Goal: Task Accomplishment & Management: Manage account settings

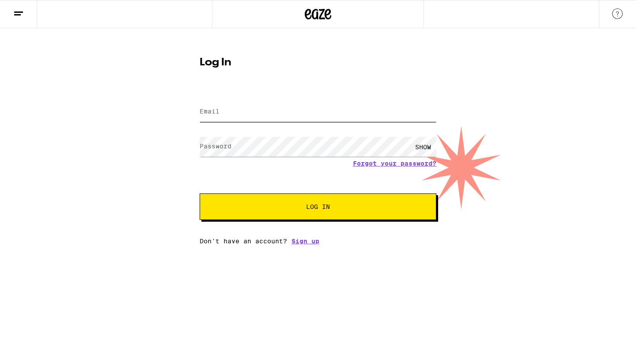
click at [272, 117] on input "Email" at bounding box center [318, 112] width 237 height 20
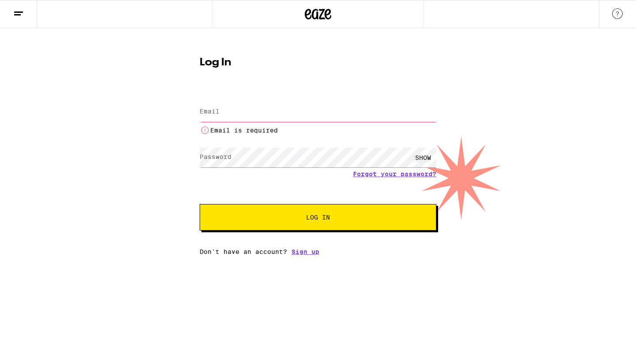
type input "araujo.mathew@gmail.com"
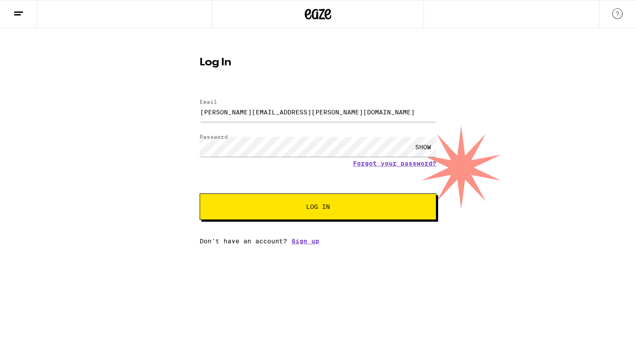
click at [329, 212] on button "Log In" at bounding box center [318, 206] width 237 height 26
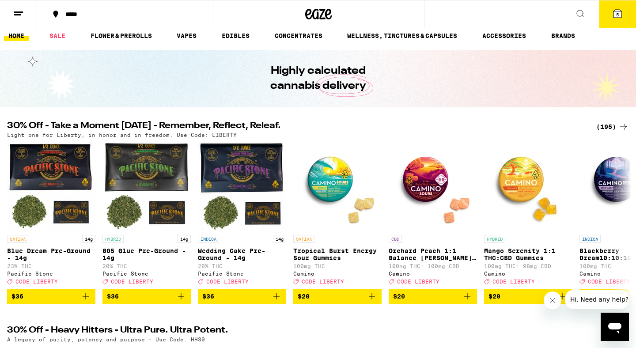
scroll to position [10, 0]
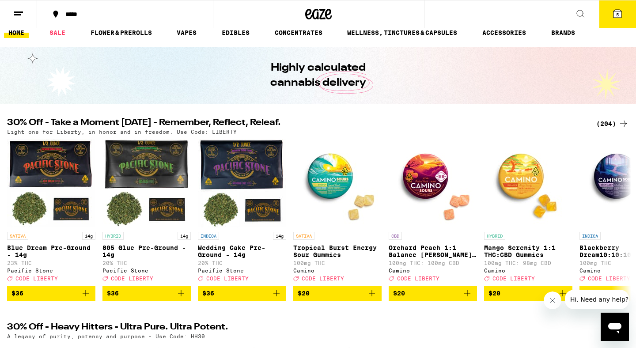
click at [618, 125] on div "(204)" at bounding box center [612, 123] width 33 height 11
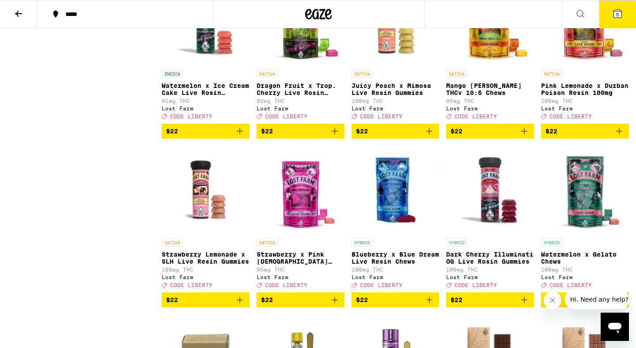
scroll to position [3189, 0]
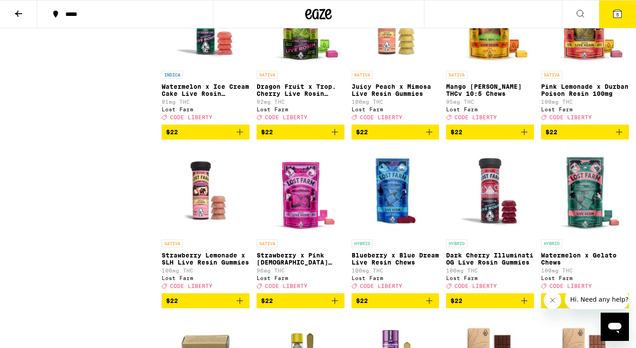
click at [611, 10] on button "5" at bounding box center [617, 13] width 37 height 27
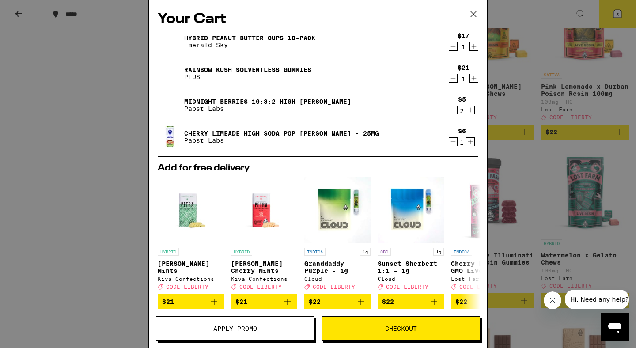
click at [477, 11] on icon at bounding box center [473, 14] width 13 height 13
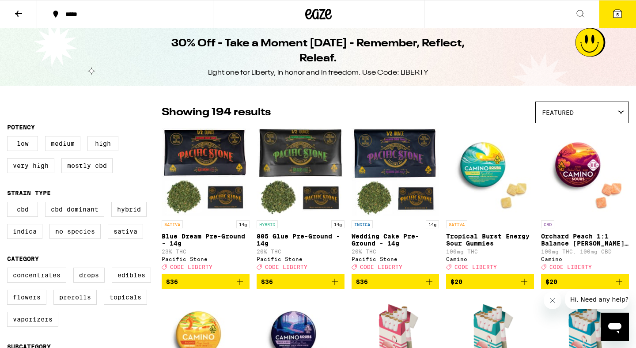
click at [408, 70] on div "Light one for Liberty, in honor and in freedom. Use Code: LIBERTY" at bounding box center [318, 73] width 220 height 10
copy div "LIBERTY"
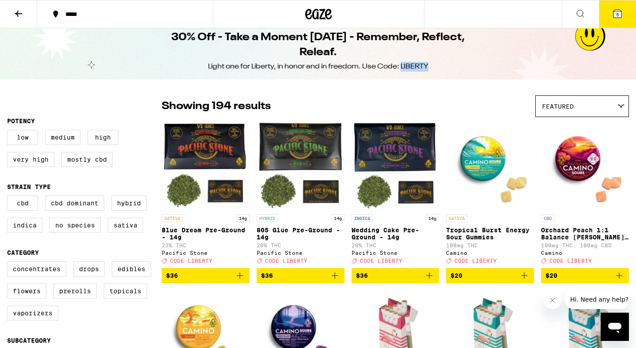
scroll to position [8, 0]
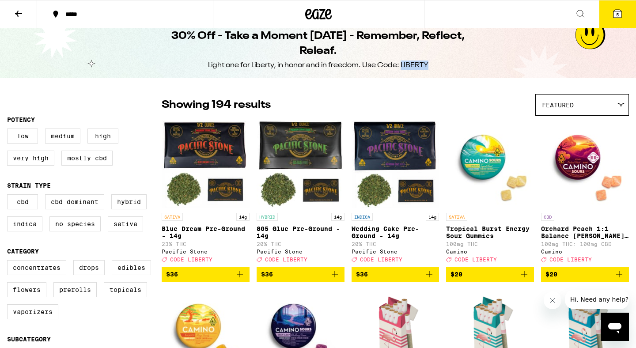
click at [623, 11] on button "5" at bounding box center [617, 13] width 37 height 27
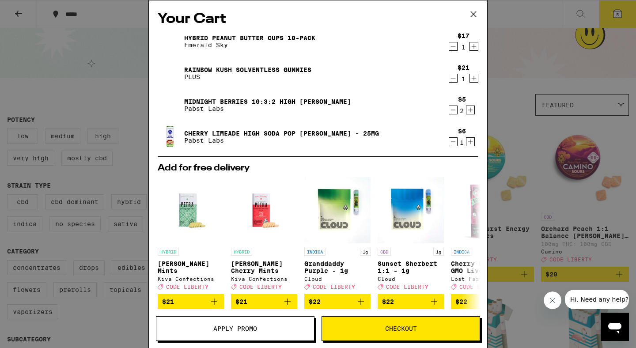
click at [477, 12] on icon at bounding box center [473, 14] width 13 height 13
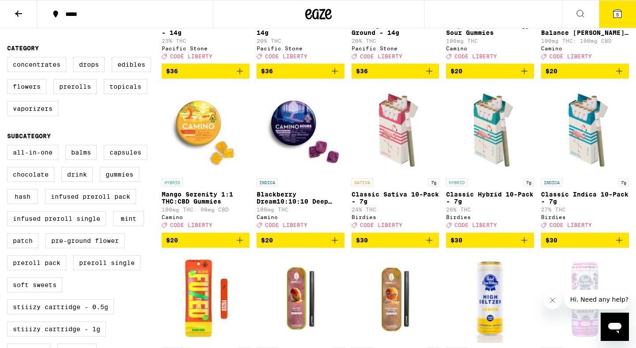
scroll to position [210, 0]
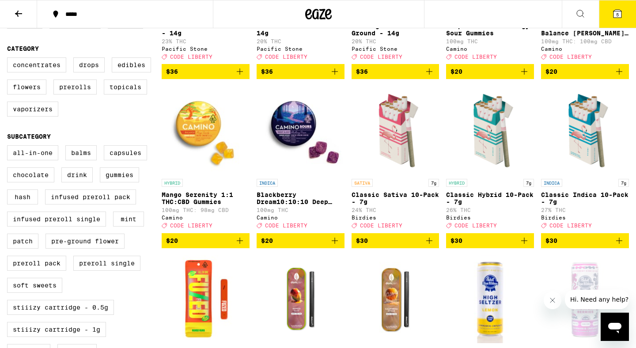
click at [619, 25] on button "5" at bounding box center [617, 13] width 37 height 27
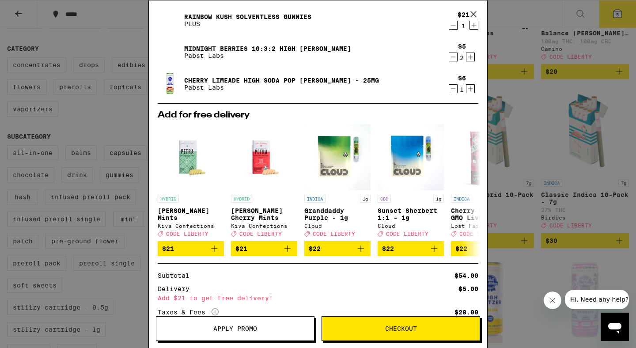
scroll to position [123, 0]
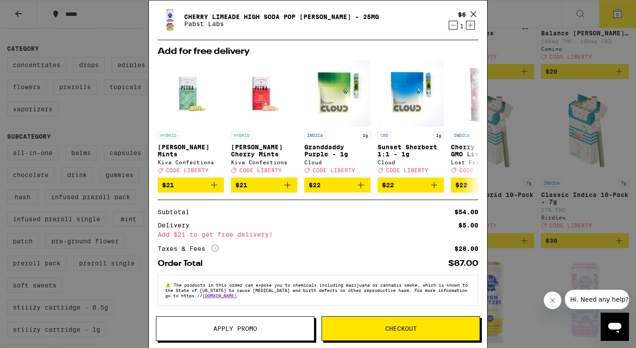
click at [268, 322] on button "Apply Promo" at bounding box center [235, 328] width 159 height 25
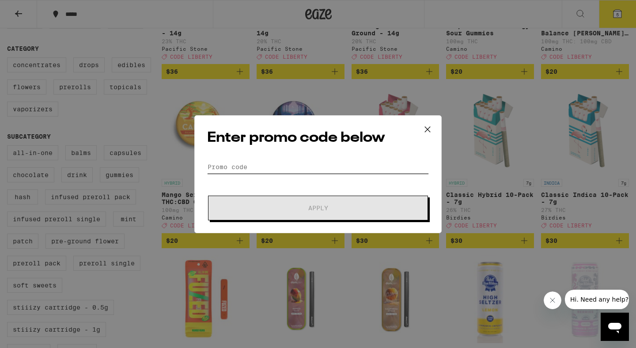
click at [280, 172] on input "Promo Code" at bounding box center [318, 166] width 222 height 13
paste input "LIBERTY"
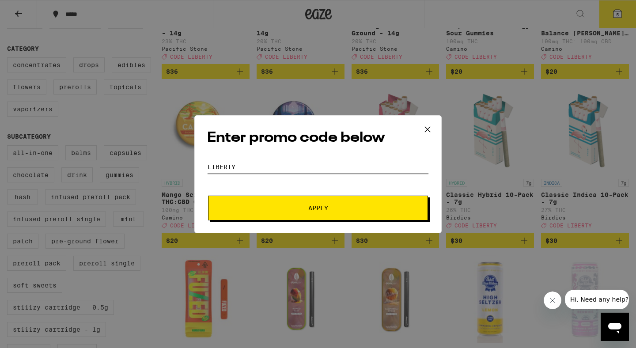
type input "LIBERTY"
click at [288, 209] on span "Apply" at bounding box center [317, 208] width 159 height 6
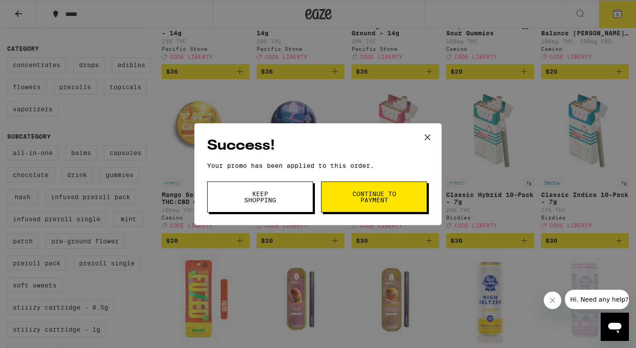
click at [359, 191] on span "Continue to payment" at bounding box center [374, 197] width 45 height 12
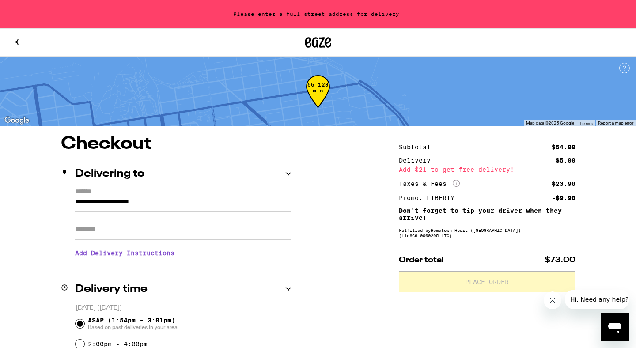
click at [22, 50] on button at bounding box center [18, 43] width 37 height 28
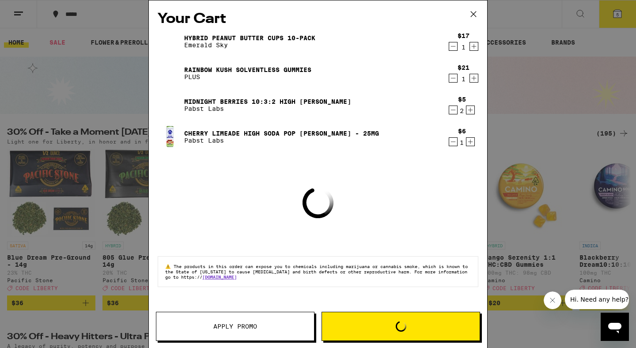
click at [476, 15] on icon at bounding box center [473, 14] width 13 height 13
click at [474, 11] on icon at bounding box center [473, 14] width 13 height 13
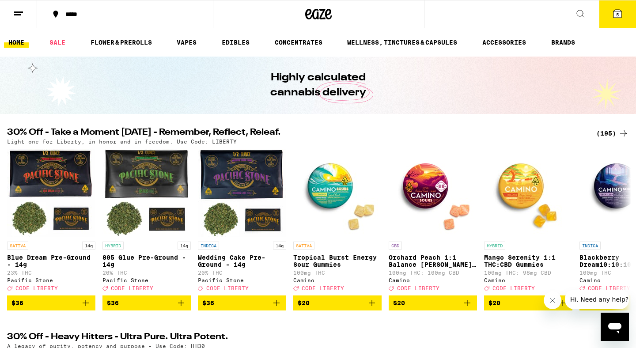
click at [13, 15] on icon at bounding box center [18, 13] width 11 height 11
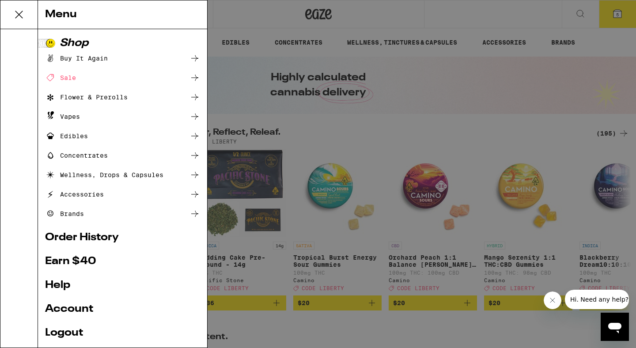
click at [81, 313] on link "Account" at bounding box center [122, 309] width 155 height 11
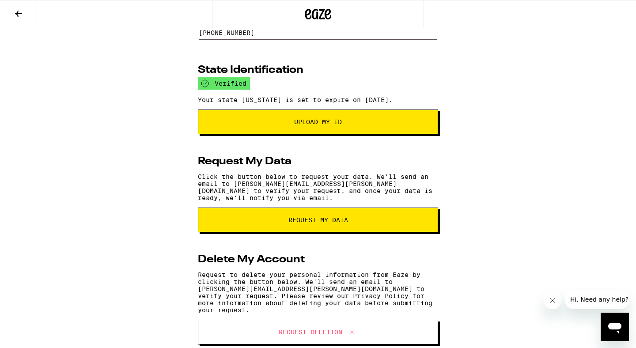
scroll to position [120, 0]
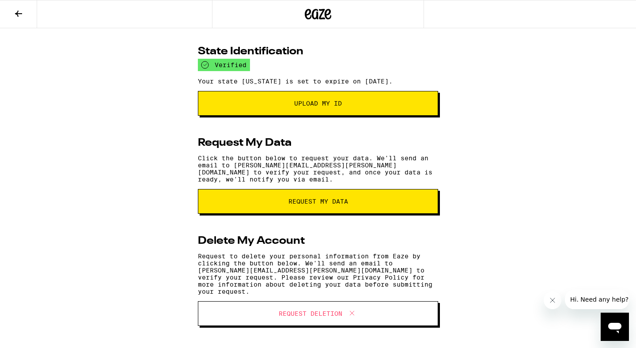
click at [330, 310] on span "Request Deletion" at bounding box center [311, 313] width 64 height 6
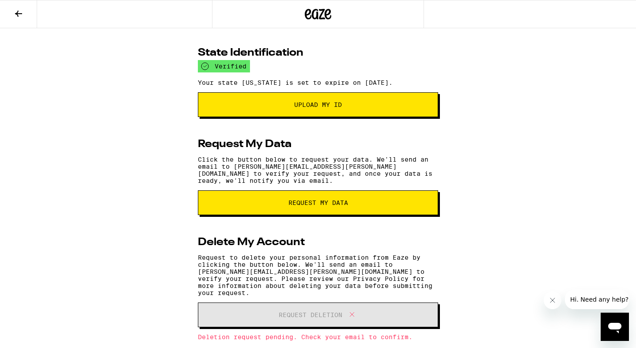
scroll to position [140, 0]
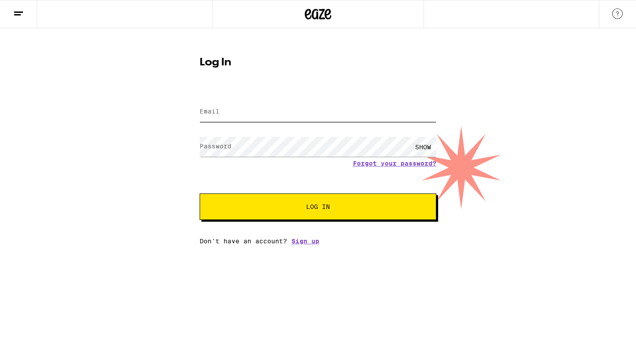
click at [260, 110] on input "Email" at bounding box center [318, 112] width 237 height 20
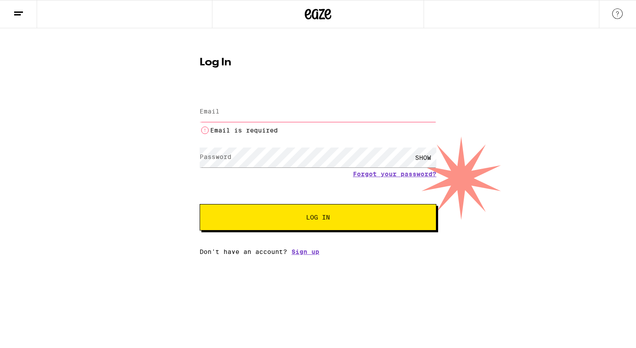
click at [258, 82] on div "Log In Email Email Email is required Password Password SHOW Forgot your passwor…" at bounding box center [318, 152] width 254 height 205
click at [254, 115] on input "Email" at bounding box center [318, 112] width 237 height 20
click at [391, 175] on link "Forgot your password?" at bounding box center [394, 173] width 83 height 7
click at [375, 174] on link "Forgot your password?" at bounding box center [394, 173] width 83 height 7
click at [329, 112] on input "Email" at bounding box center [318, 112] width 237 height 20
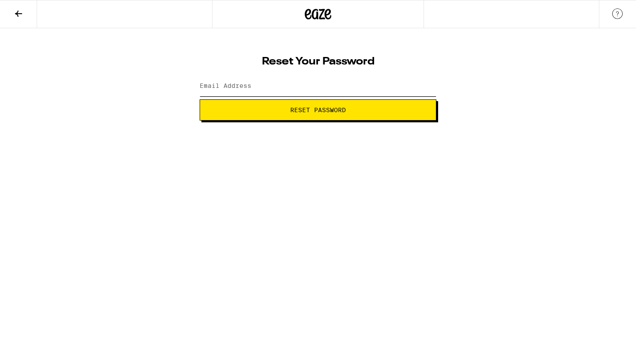
click at [309, 90] on input "Email Address" at bounding box center [318, 86] width 237 height 20
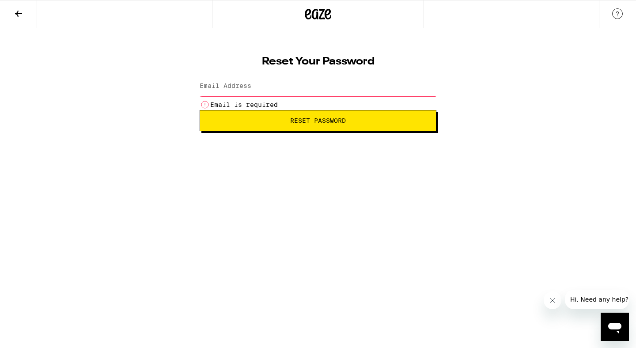
click at [164, 32] on div "Reset Your Password Email Address Email is required Reset Password" at bounding box center [318, 79] width 636 height 103
click at [291, 95] on input "Email Address" at bounding box center [318, 86] width 237 height 20
type input "[EMAIL_ADDRESS][PERSON_NAME][DOMAIN_NAME]"
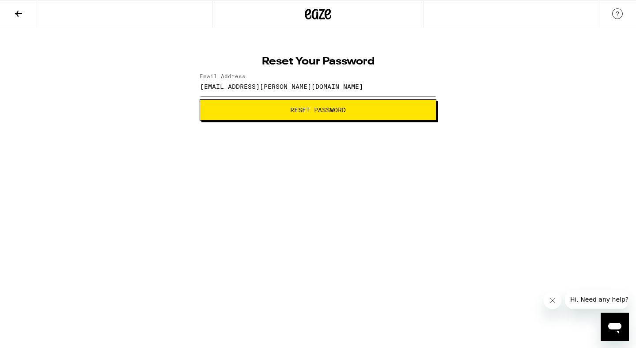
click at [291, 121] on html "Reset Your Password Email Address [EMAIL_ADDRESS][PERSON_NAME][DOMAIN_NAME] Res…" at bounding box center [318, 60] width 636 height 121
click at [291, 108] on span "Reset Password" at bounding box center [318, 110] width 56 height 6
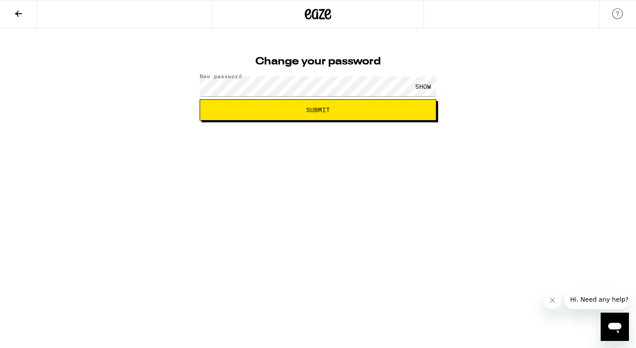
click at [308, 111] on span "Submit" at bounding box center [318, 110] width 24 height 6
